Goal: Task Accomplishment & Management: Manage account settings

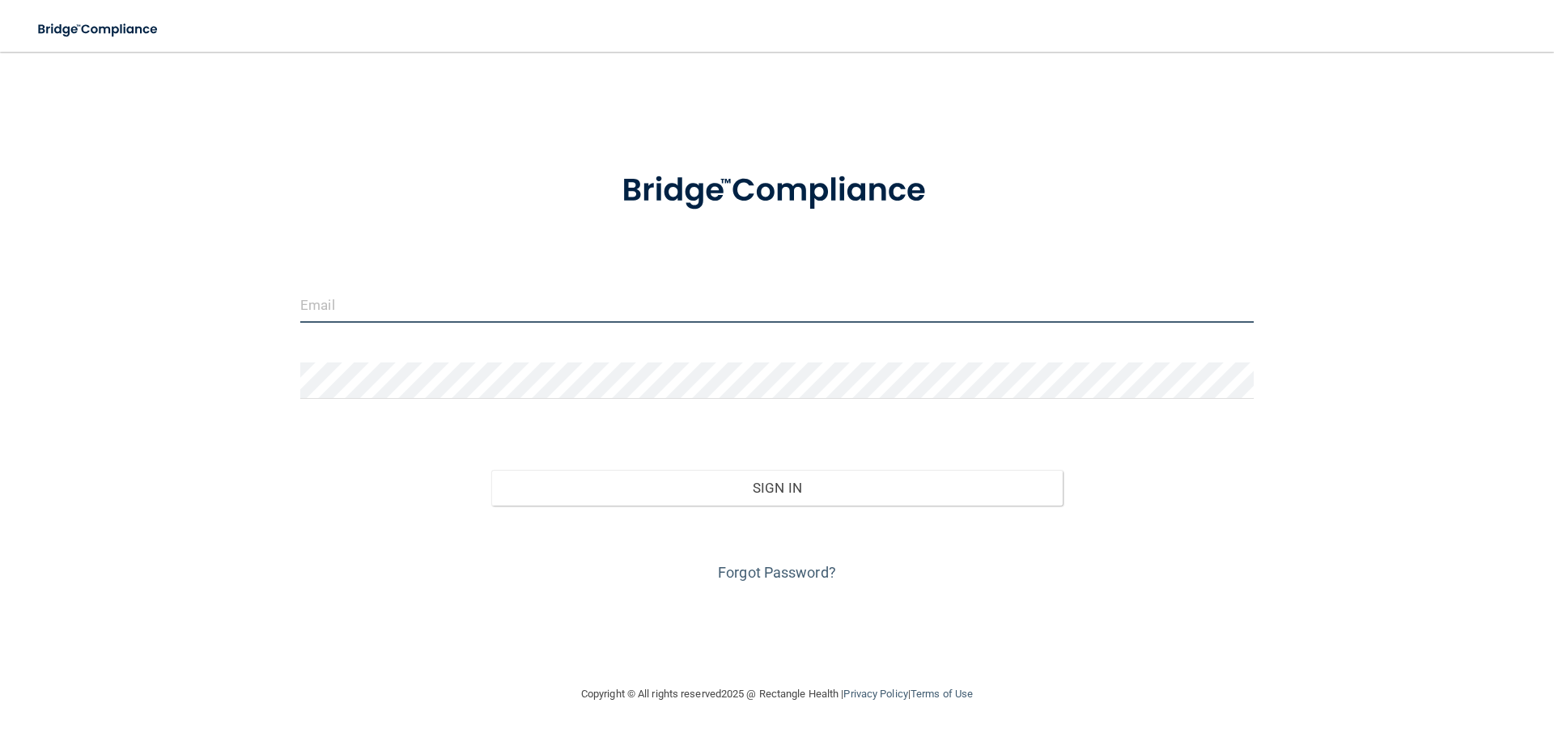
click at [503, 288] on input "email" at bounding box center [776, 305] width 953 height 36
type input "[EMAIL_ADDRESS][DOMAIN_NAME]"
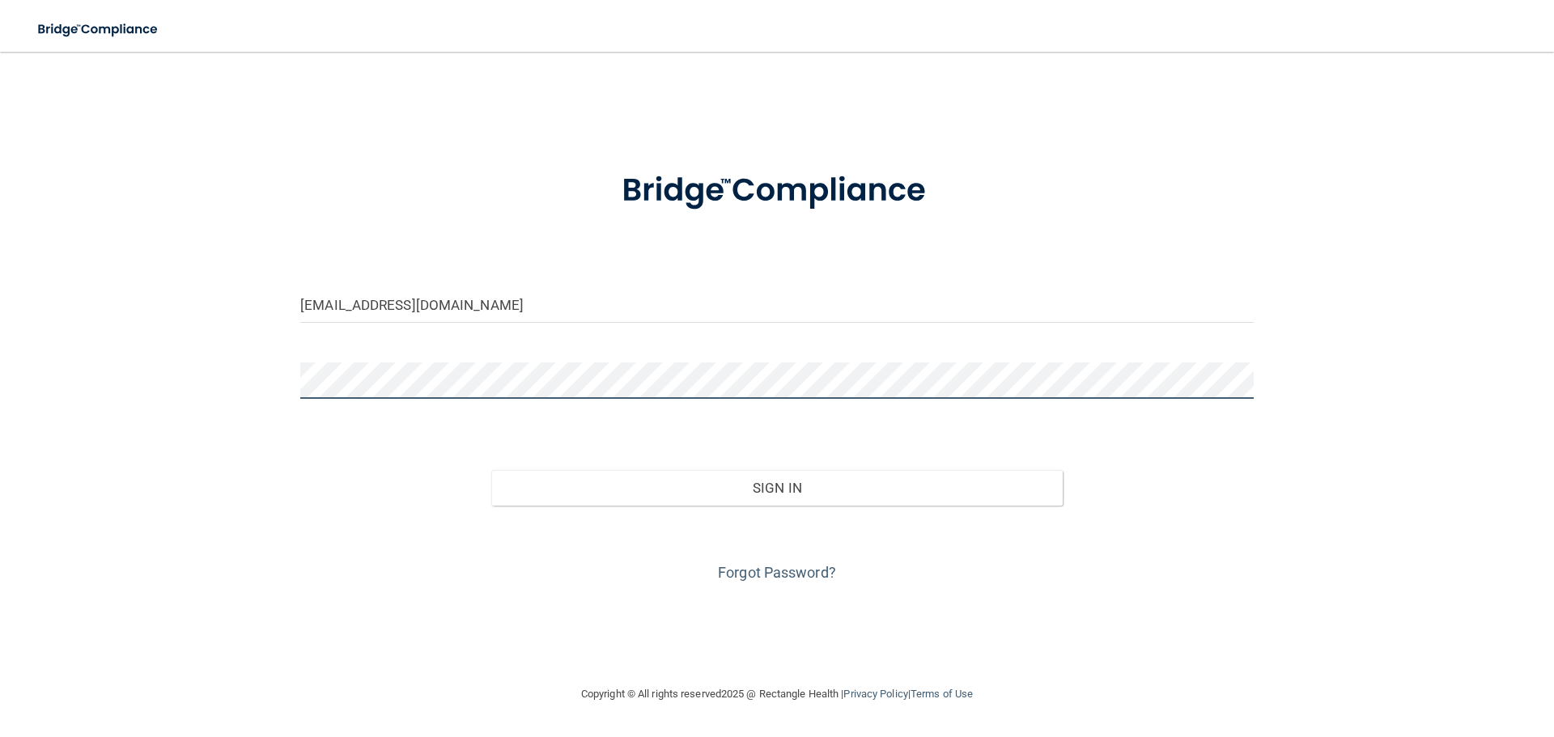
click at [491, 470] on button "Sign In" at bounding box center [777, 488] width 572 height 36
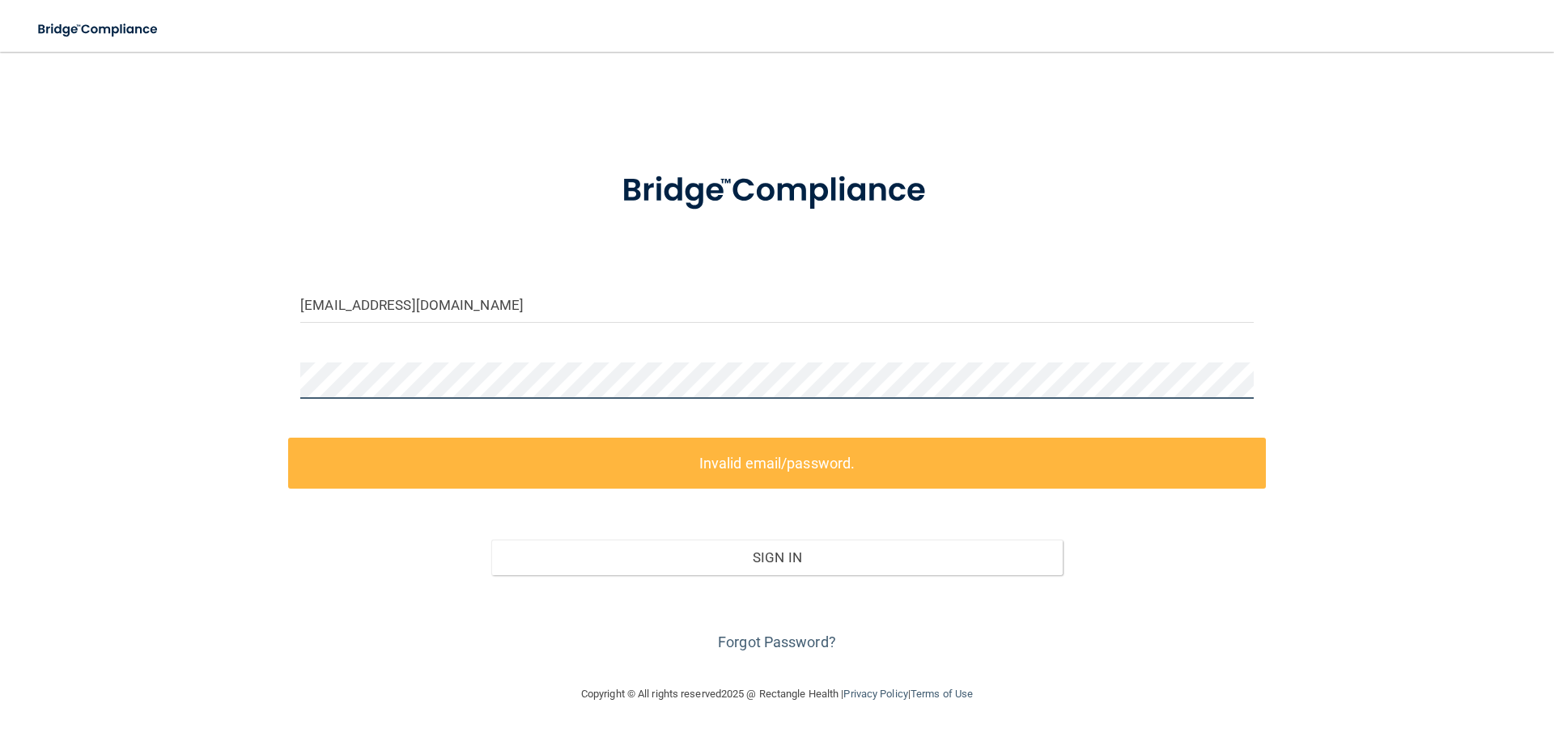
click at [162, 397] on div "[EMAIL_ADDRESS][DOMAIN_NAME] Invalid email/password. You don't have permission …" at bounding box center [776, 368] width 1489 height 601
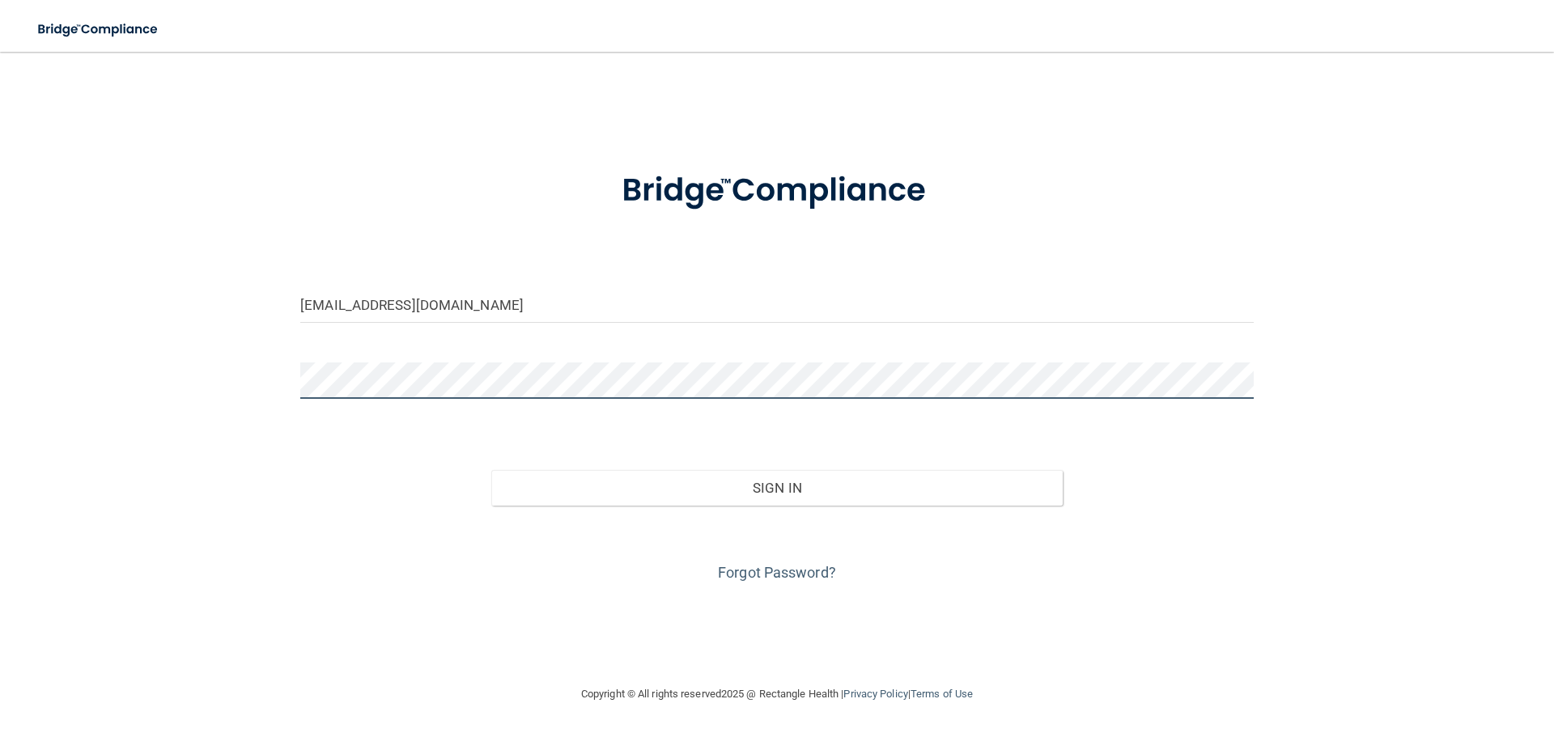
click at [491, 470] on button "Sign In" at bounding box center [777, 488] width 572 height 36
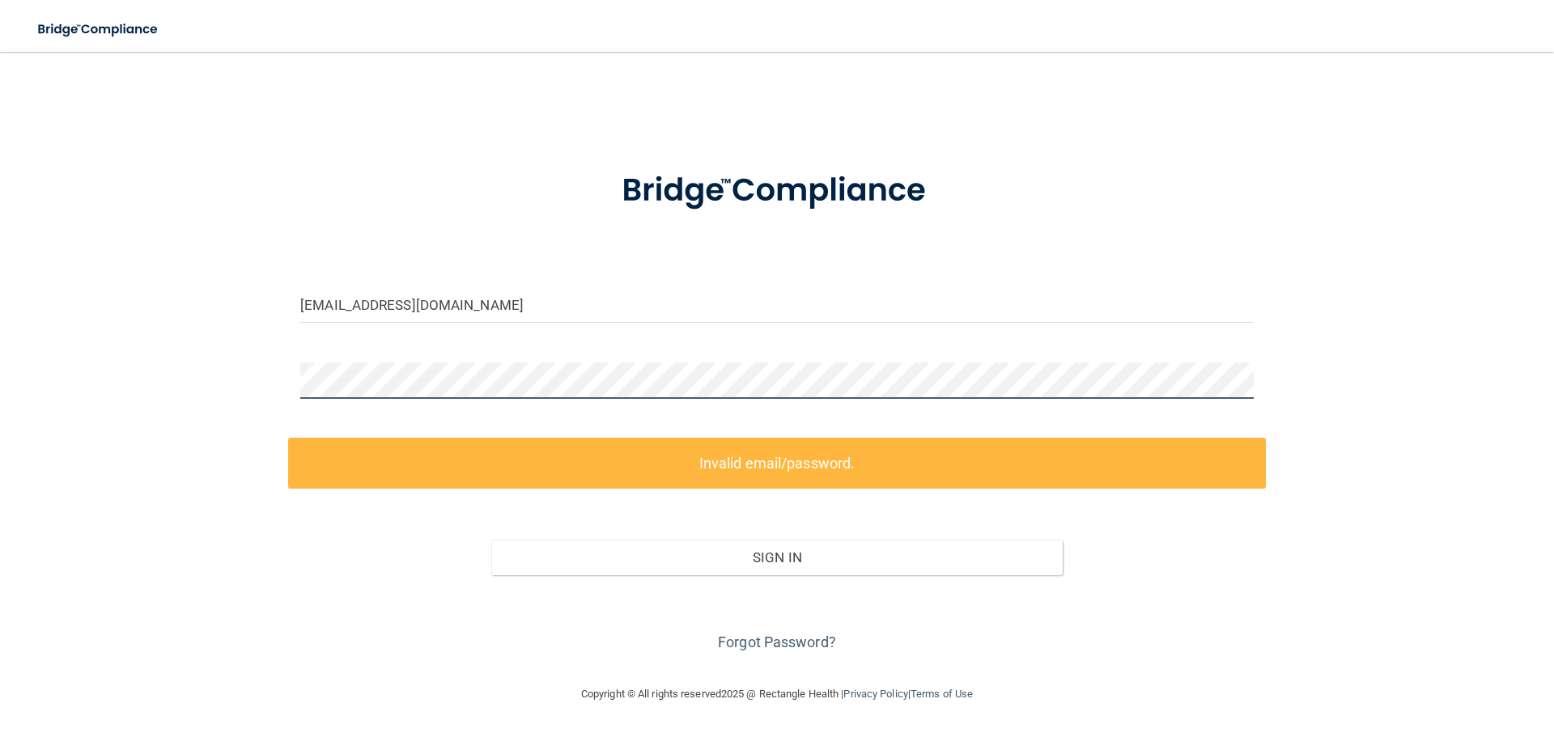
click at [0, 374] on main "[EMAIL_ADDRESS][DOMAIN_NAME] Invalid email/password. You don't have permission …" at bounding box center [777, 395] width 1554 height 686
click at [771, 644] on link "Forgot Password?" at bounding box center [777, 642] width 118 height 17
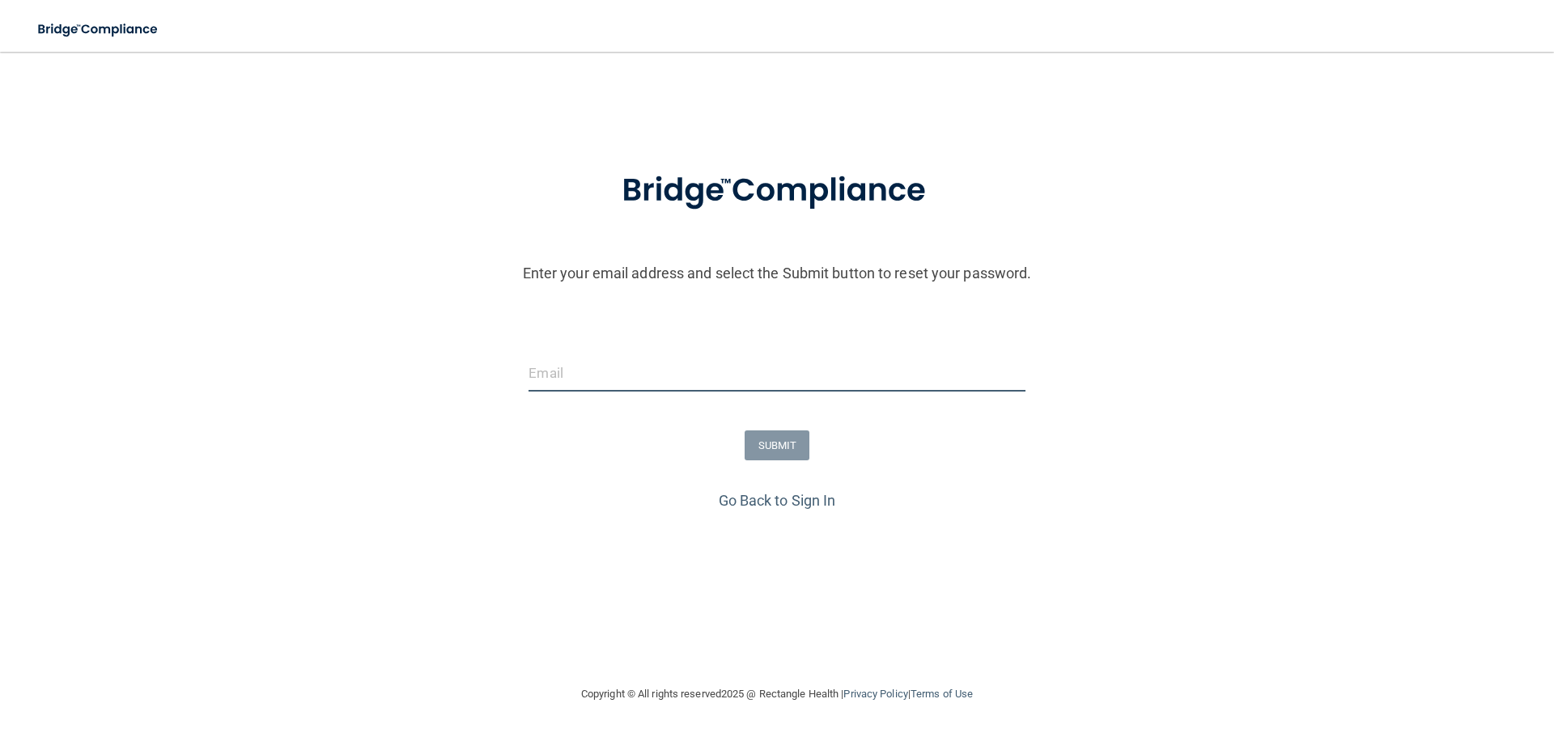
click at [575, 377] on input "email" at bounding box center [777, 373] width 496 height 36
type input "[EMAIL_ADDRESS][DOMAIN_NAME]"
click at [786, 449] on button "SUBMIT" at bounding box center [778, 446] width 66 height 30
